Goal: Transaction & Acquisition: Purchase product/service

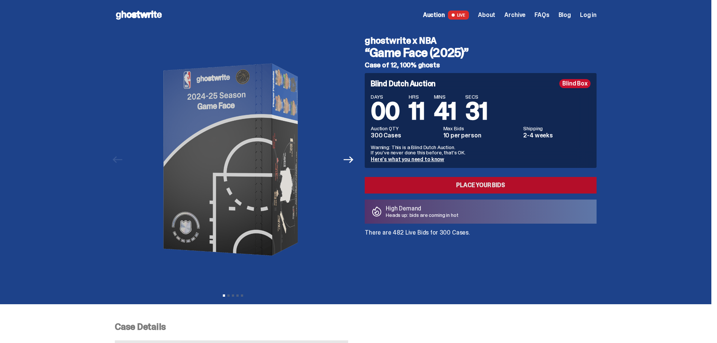
click at [466, 186] on link "Place your Bids" at bounding box center [481, 185] width 232 height 17
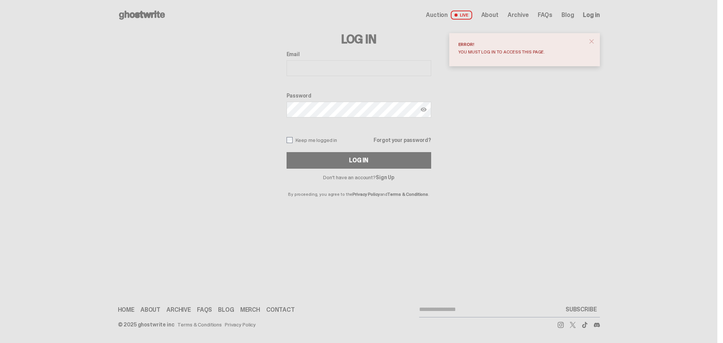
click at [357, 63] on input "Email" at bounding box center [359, 68] width 145 height 16
type input "**********"
click at [287, 152] on button "Log In" at bounding box center [359, 160] width 145 height 17
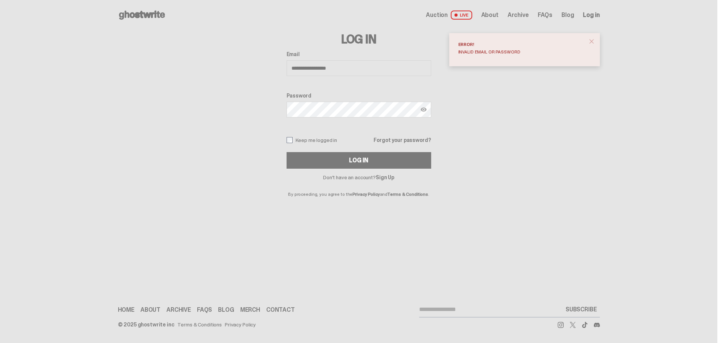
click at [592, 41] on span "close" at bounding box center [592, 42] width 8 height 8
click at [287, 152] on button "Log In" at bounding box center [359, 160] width 145 height 17
click at [590, 41] on span "close" at bounding box center [592, 42] width 8 height 8
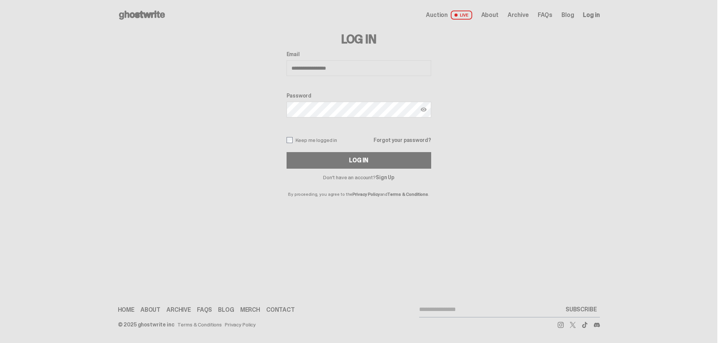
click at [395, 138] on link "Forgot your password?" at bounding box center [402, 139] width 57 height 5
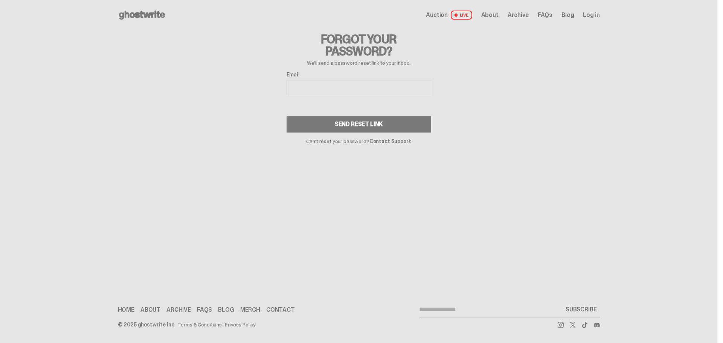
click at [330, 80] on div "Email" at bounding box center [359, 85] width 145 height 26
click at [334, 84] on input "Email" at bounding box center [359, 89] width 145 height 16
type input "**********"
click at [340, 123] on div "Send Reset Link" at bounding box center [359, 124] width 48 height 6
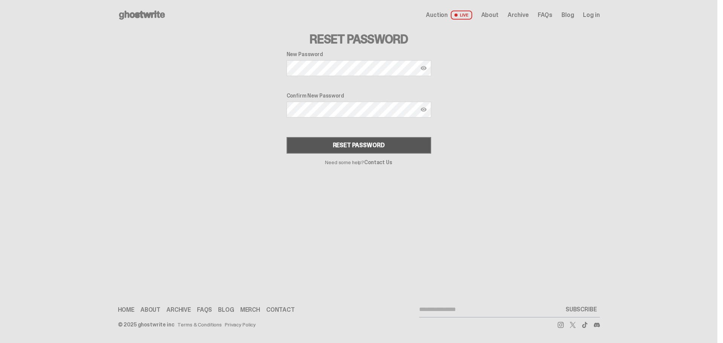
click at [353, 146] on div "Reset Password" at bounding box center [359, 145] width 52 height 6
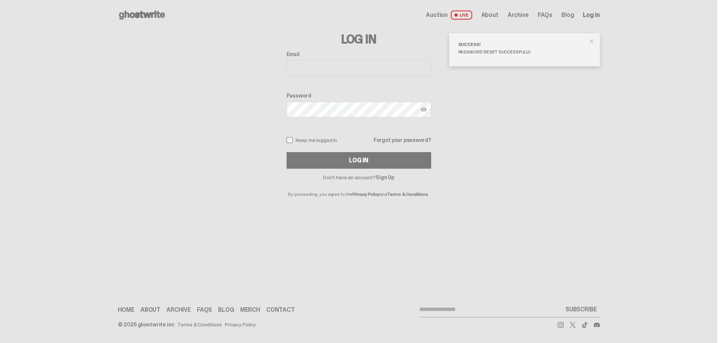
click at [594, 42] on span "close" at bounding box center [592, 42] width 8 height 8
click at [339, 70] on input "Email" at bounding box center [359, 68] width 145 height 16
type input "**********"
click at [287, 152] on button "Log In" at bounding box center [359, 160] width 145 height 17
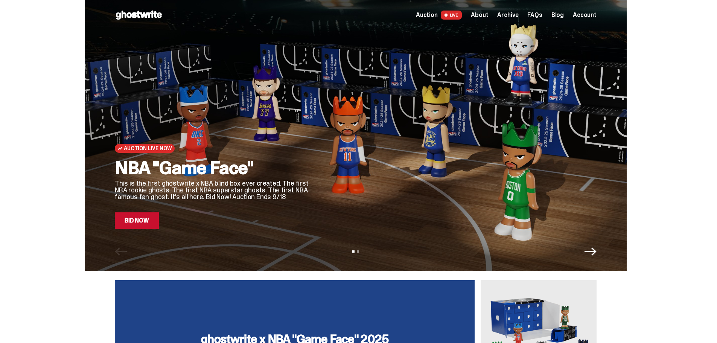
click at [147, 226] on link "Bid Now" at bounding box center [137, 220] width 44 height 17
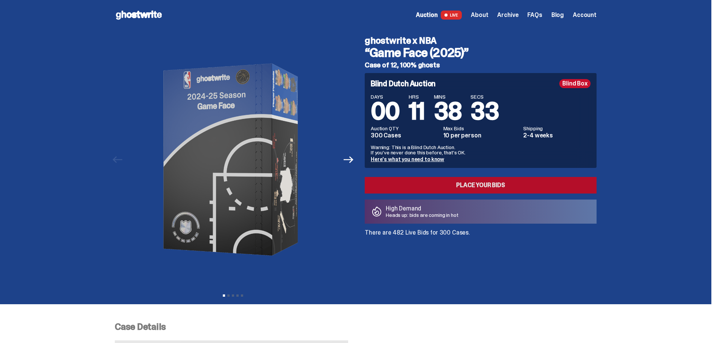
click at [481, 188] on link "Place your Bids" at bounding box center [481, 185] width 232 height 17
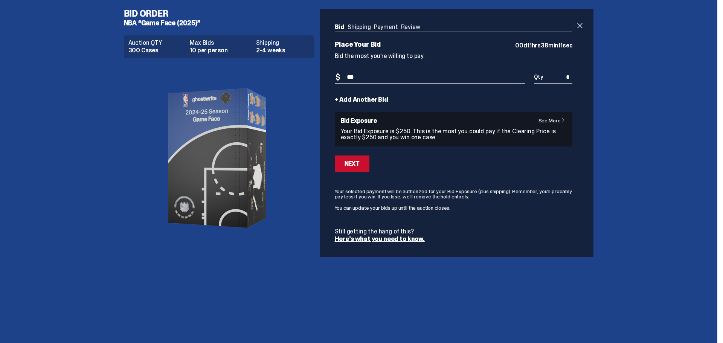
type input "***"
click at [572, 75] on input "*" at bounding box center [553, 77] width 38 height 12
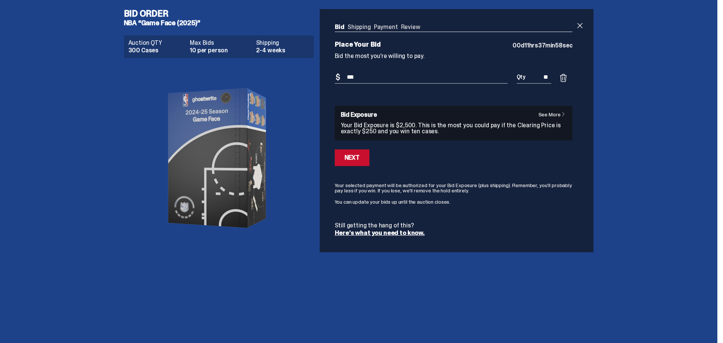
type input "**"
click at [395, 25] on ul "Bid Shipping Payment Review" at bounding box center [454, 28] width 238 height 8
click at [351, 160] on div "Next" at bounding box center [352, 158] width 15 height 6
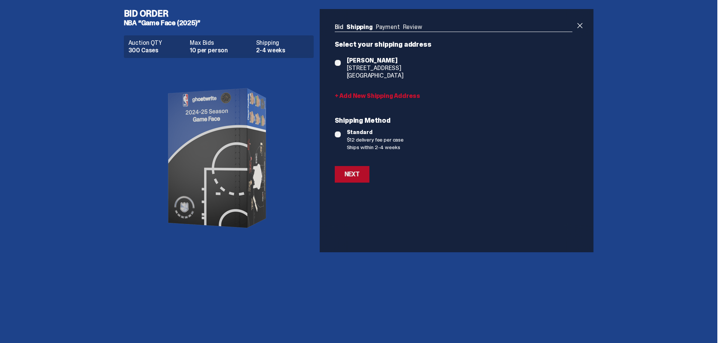
click at [360, 178] on button "Next" at bounding box center [352, 174] width 35 height 17
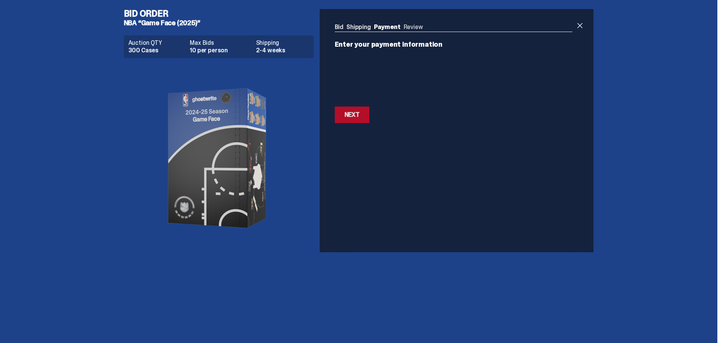
click at [355, 110] on button "Next Next" at bounding box center [352, 115] width 35 height 17
click at [351, 127] on div "Next" at bounding box center [352, 127] width 15 height 6
click at [362, 156] on button "Next Next" at bounding box center [352, 152] width 35 height 17
click at [353, 121] on button "Next Next" at bounding box center [352, 115] width 35 height 17
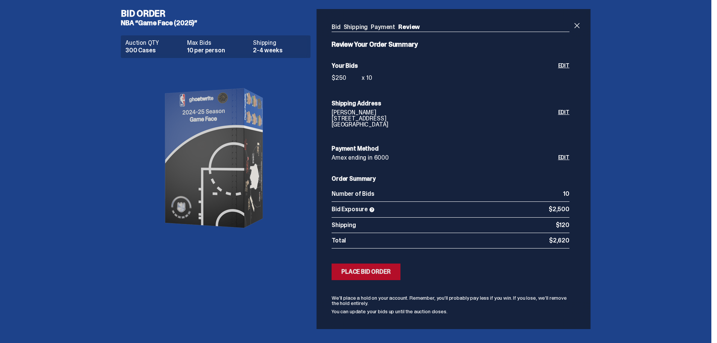
click at [390, 271] on div "Place Bid Order" at bounding box center [366, 272] width 49 height 6
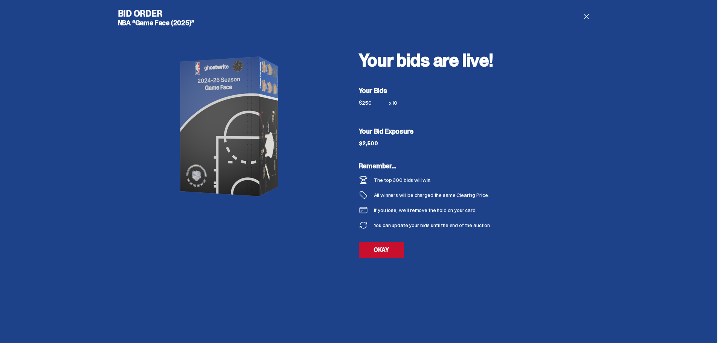
click at [585, 15] on span at bounding box center [586, 16] width 9 height 9
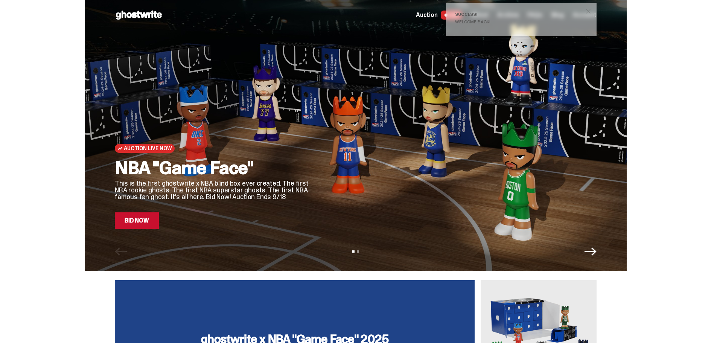
click at [592, 249] on icon "Next" at bounding box center [591, 252] width 12 height 12
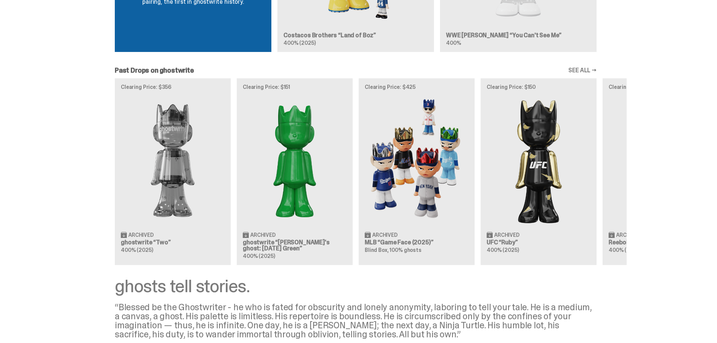
scroll to position [866, 0]
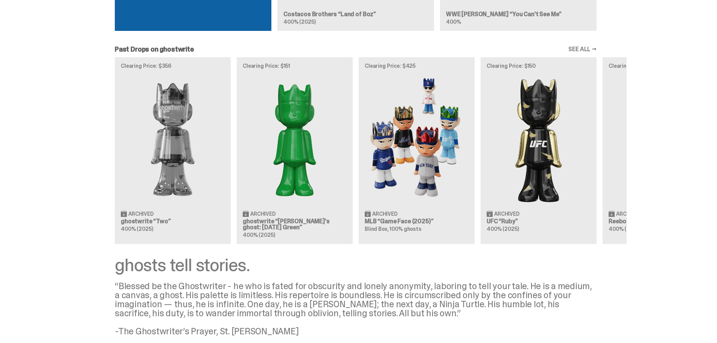
click at [587, 48] on link "SEE ALL →" at bounding box center [583, 49] width 28 height 6
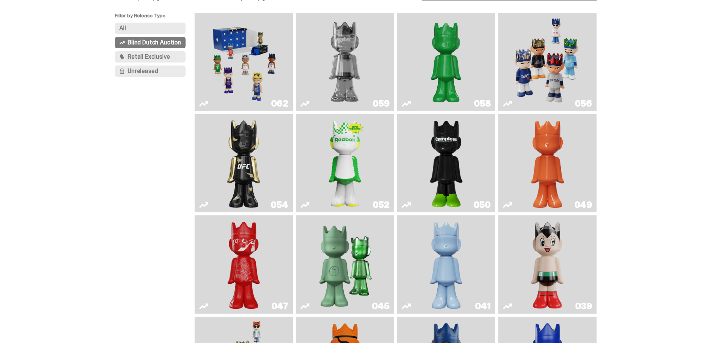
scroll to position [38, 0]
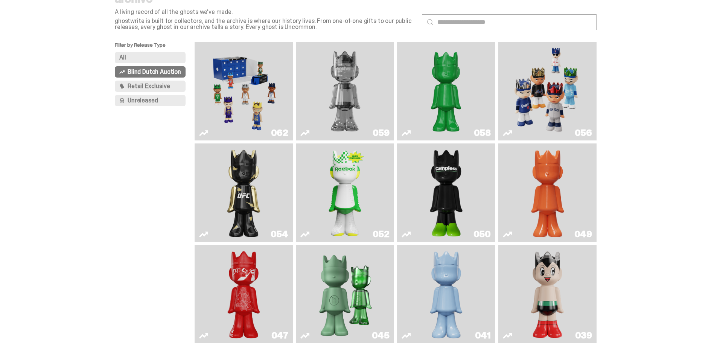
click at [556, 89] on img "Game Face (2025)" at bounding box center [548, 91] width 74 height 92
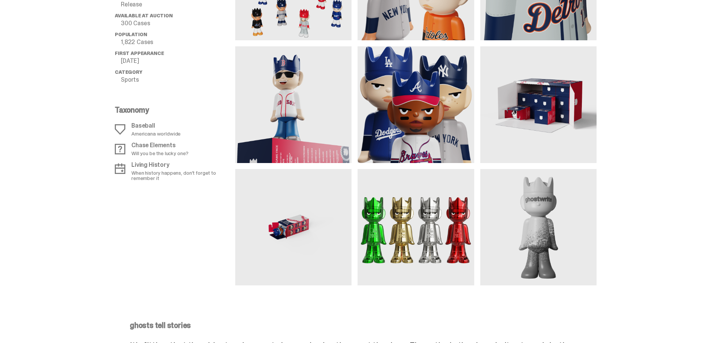
scroll to position [640, 0]
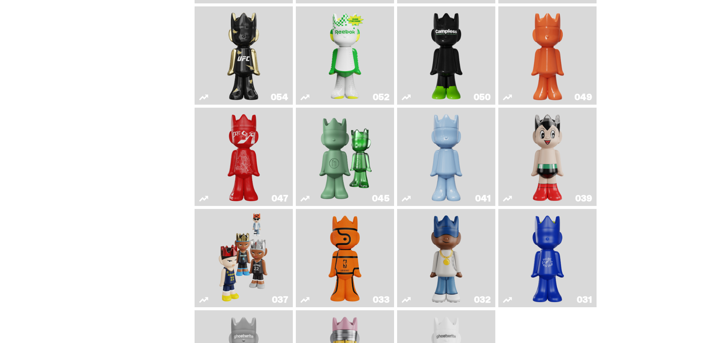
scroll to position [188, 0]
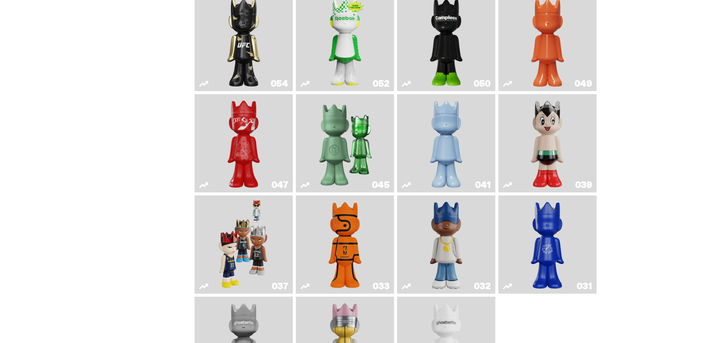
click at [259, 262] on img "Game Face (2024)" at bounding box center [244, 244] width 52 height 92
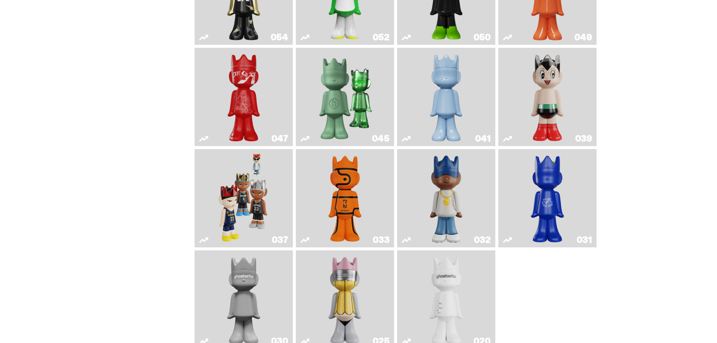
scroll to position [300, 0]
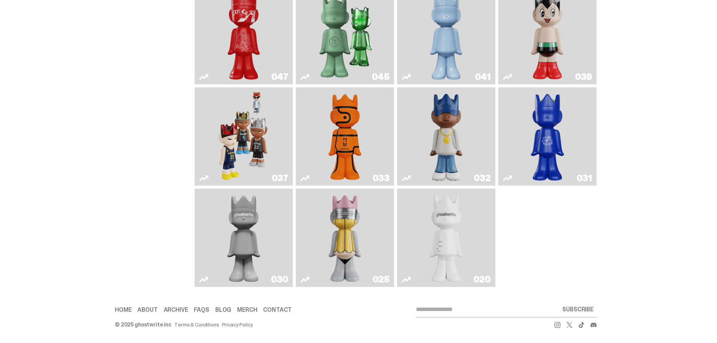
click at [464, 239] on img "ghost" at bounding box center [447, 238] width 52 height 92
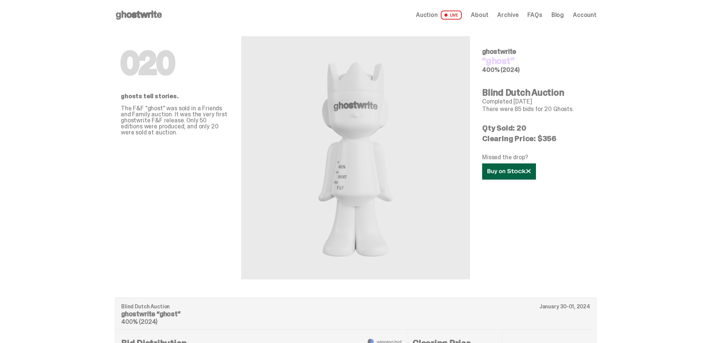
click at [513, 170] on use at bounding box center [509, 171] width 43 height 5
